Goal: Check status: Check status

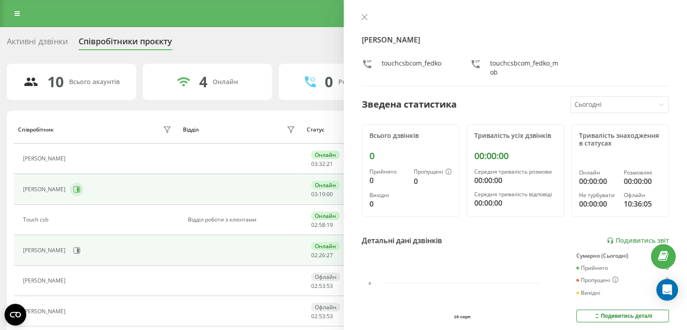
click at [73, 192] on icon at bounding box center [76, 189] width 7 height 7
click at [79, 250] on icon at bounding box center [78, 250] width 2 height 5
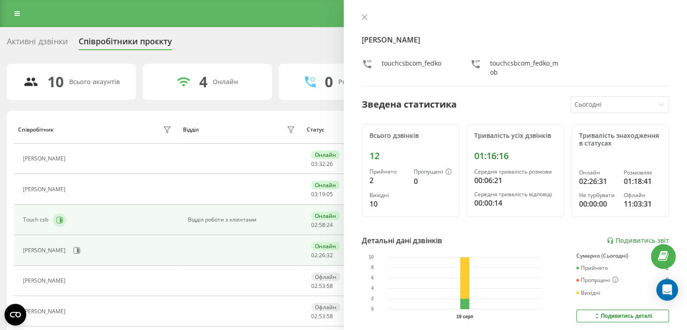
click at [58, 217] on icon at bounding box center [59, 219] width 7 height 7
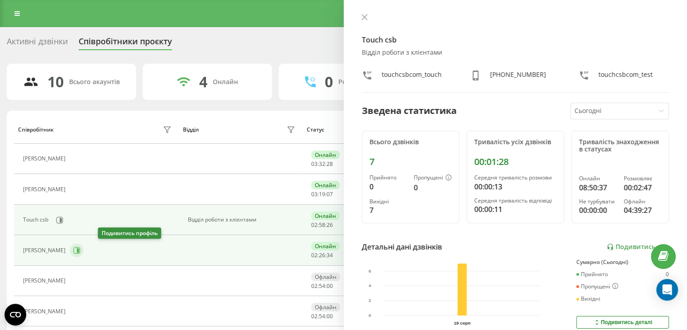
click at [80, 252] on icon at bounding box center [76, 250] width 7 height 7
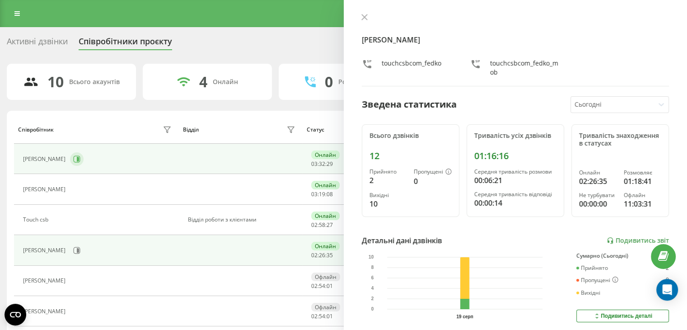
click at [84, 163] on button at bounding box center [77, 159] width 14 height 14
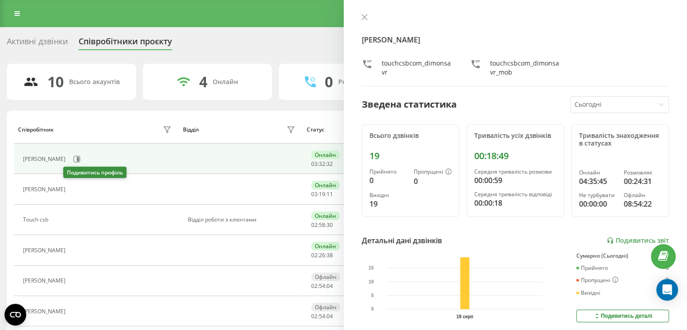
click at [72, 192] on icon at bounding box center [75, 189] width 7 height 7
